Goal: Transaction & Acquisition: Purchase product/service

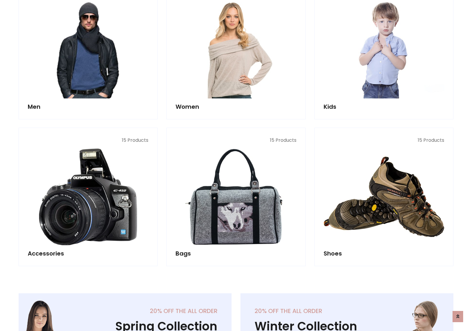
scroll to position [428, 0]
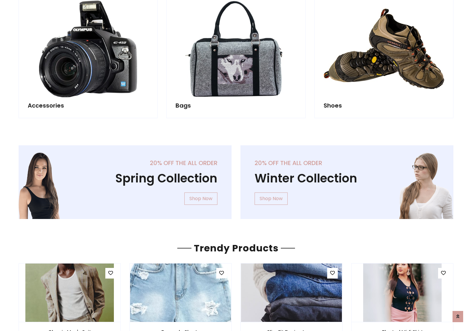
click at [236, 179] on div "20% off the all order Winter Collection Shop Now" at bounding box center [347, 186] width 222 height 83
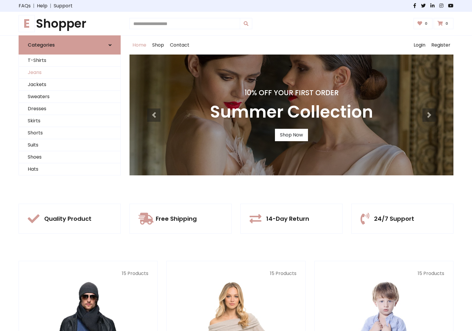
click at [70, 72] on link "Jeans" at bounding box center [69, 73] width 101 height 12
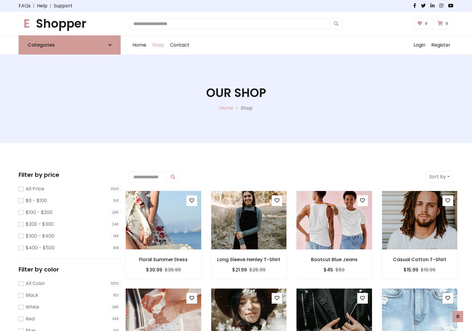
scroll to position [186, 0]
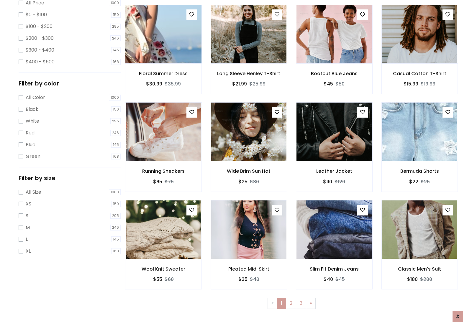
click at [163, 59] on img at bounding box center [163, 33] width 90 height 141
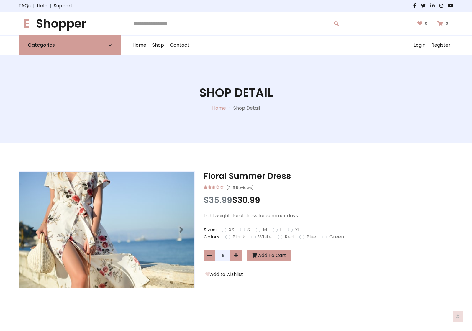
scroll to position [63, 0]
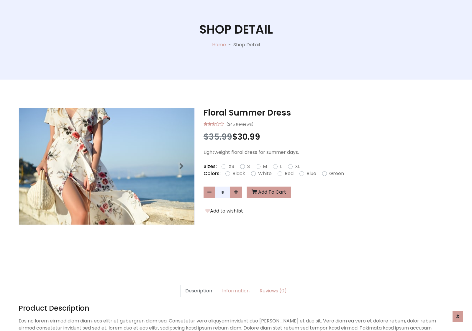
click at [288, 173] on label "Red" at bounding box center [288, 173] width 9 height 7
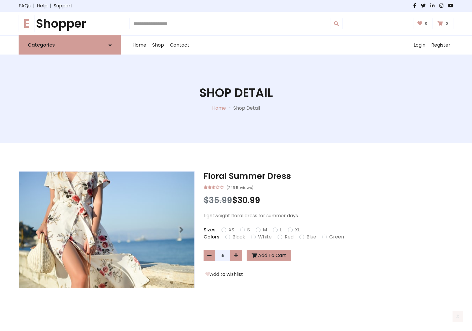
scroll to position [63, 0]
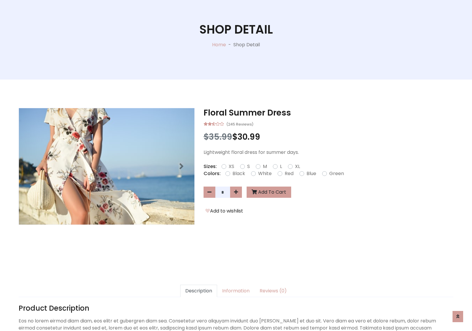
click at [236, 165] on form "XS S M L XL" at bounding box center [262, 166] width 83 height 7
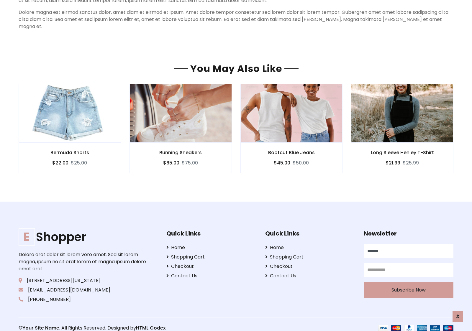
type input "******"
type input "**********"
click at [408, 282] on button "Subscribe Now" at bounding box center [408, 290] width 90 height 17
